Goal: Task Accomplishment & Management: Complete application form

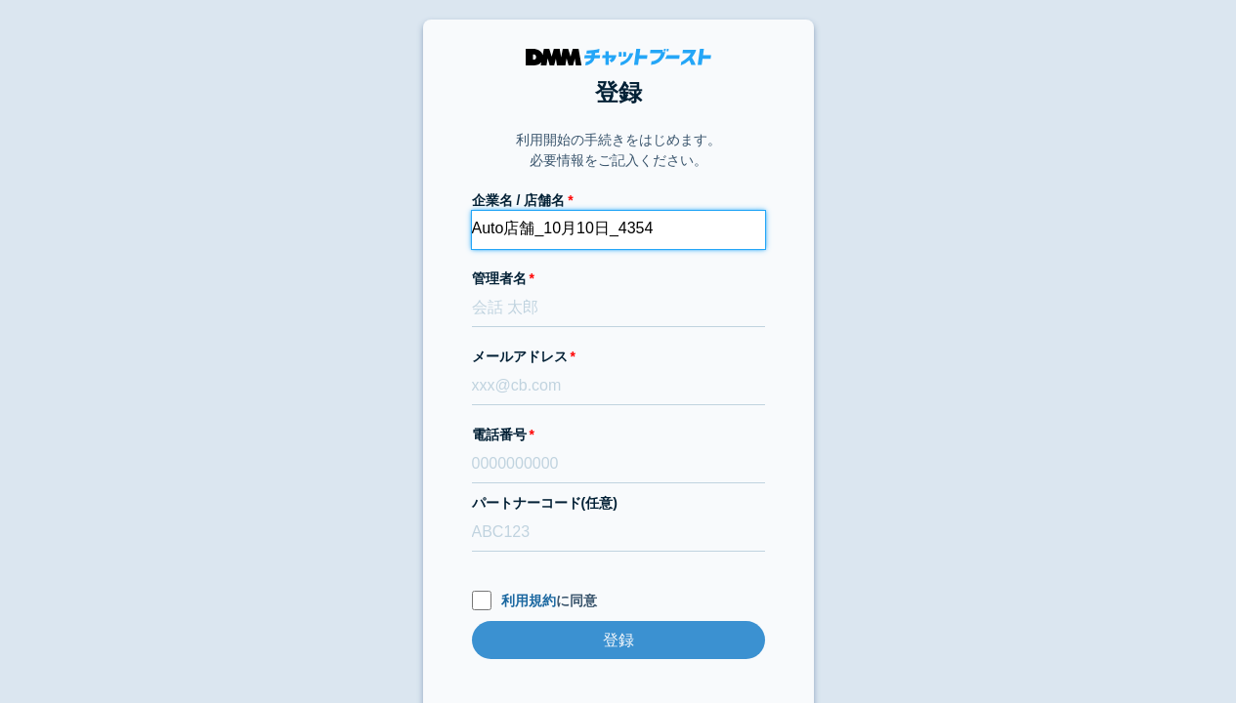
type input "Auto店舗_10月10日_4354"
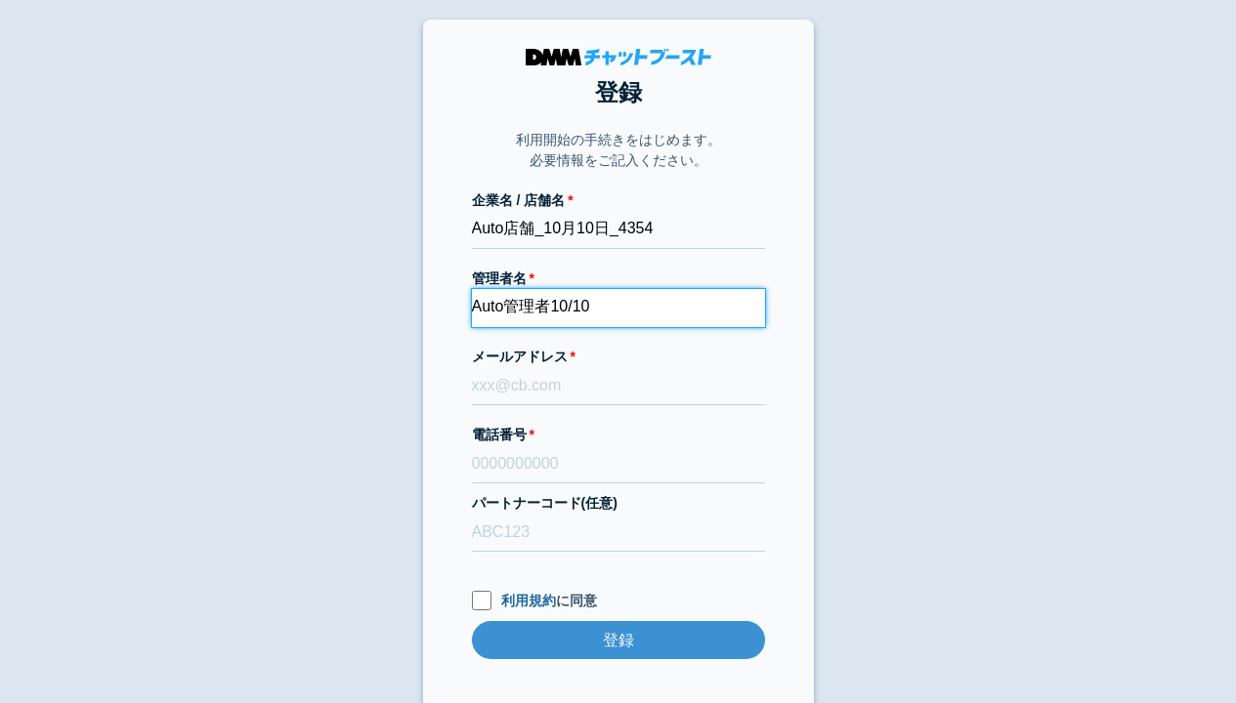
type input "Auto管理者10/10"
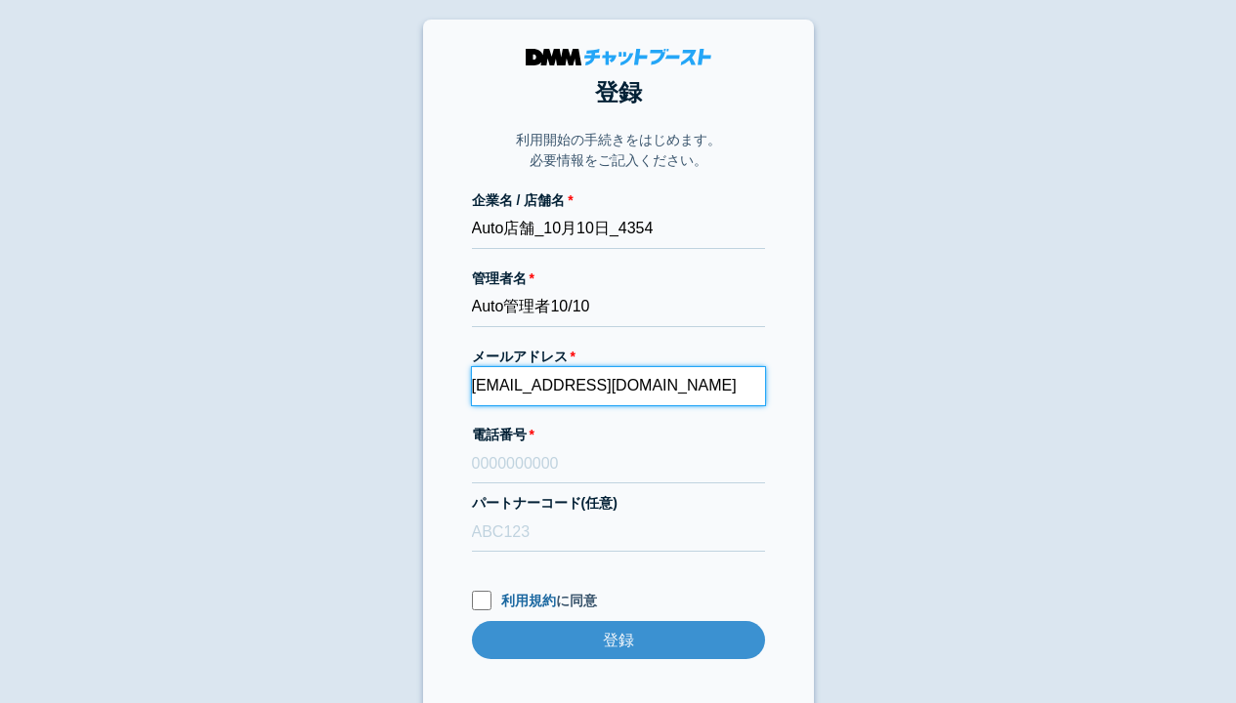
type input "[EMAIL_ADDRESS][DOMAIN_NAME]"
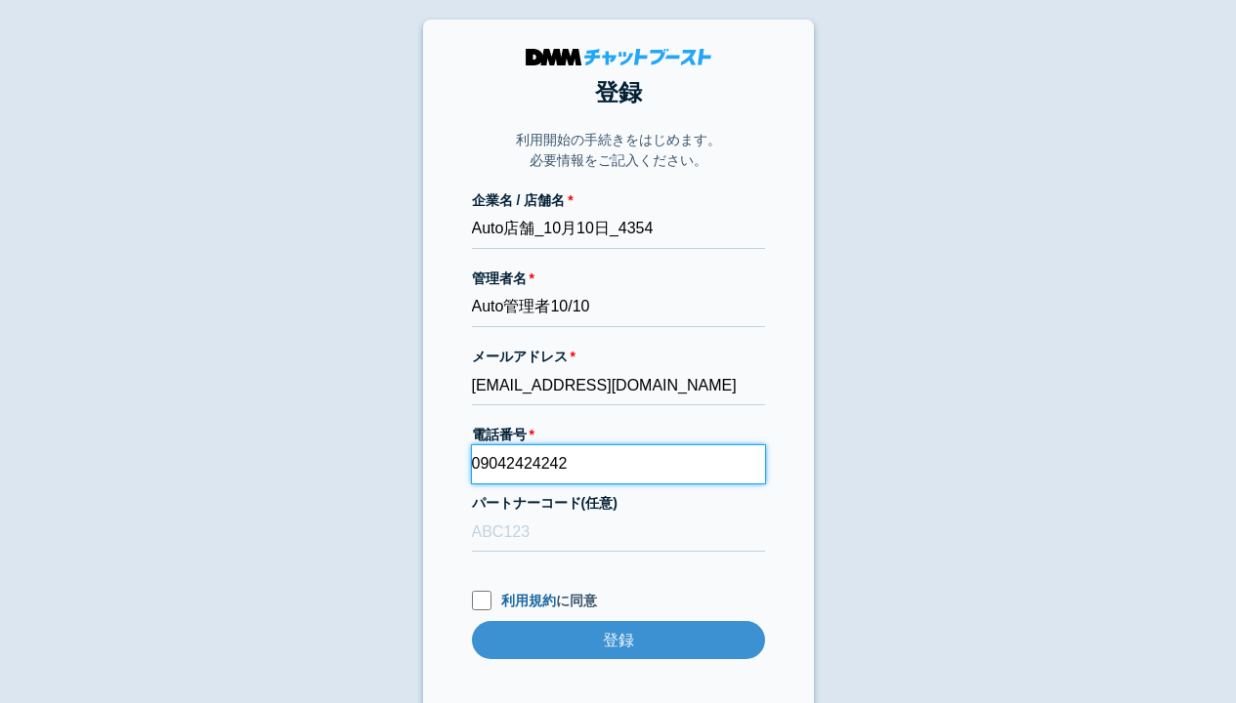
type input "09042424242"
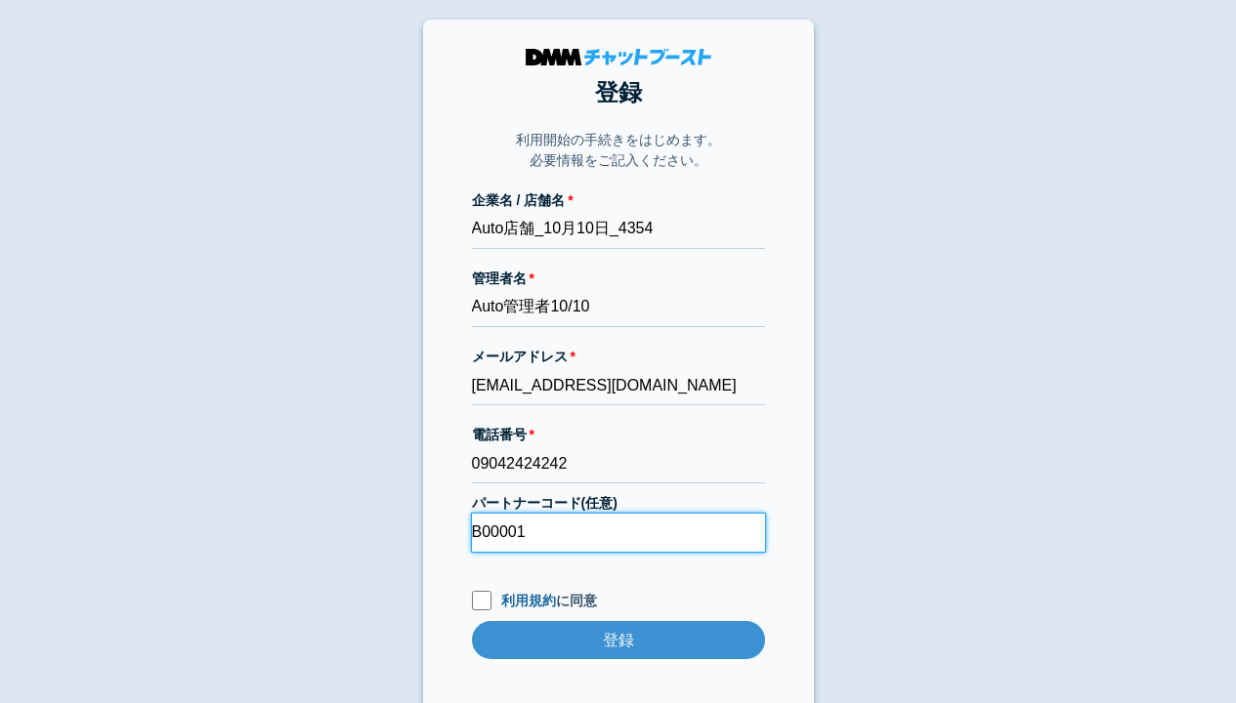
type input "B00001"
click at [481, 600] on input "利用規約 に同意" at bounding box center [482, 601] width 20 height 20
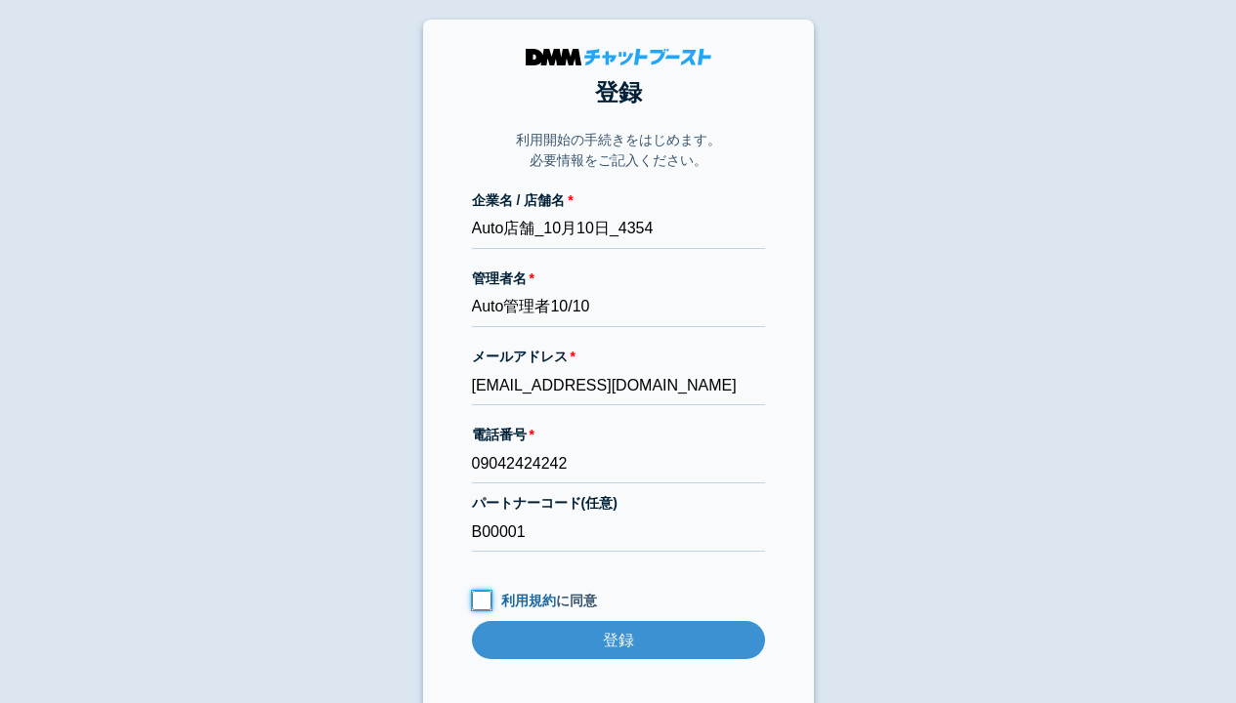
checkbox input "true"
click at [617, 640] on input "登録" at bounding box center [618, 640] width 293 height 38
